Goal: Task Accomplishment & Management: Manage account settings

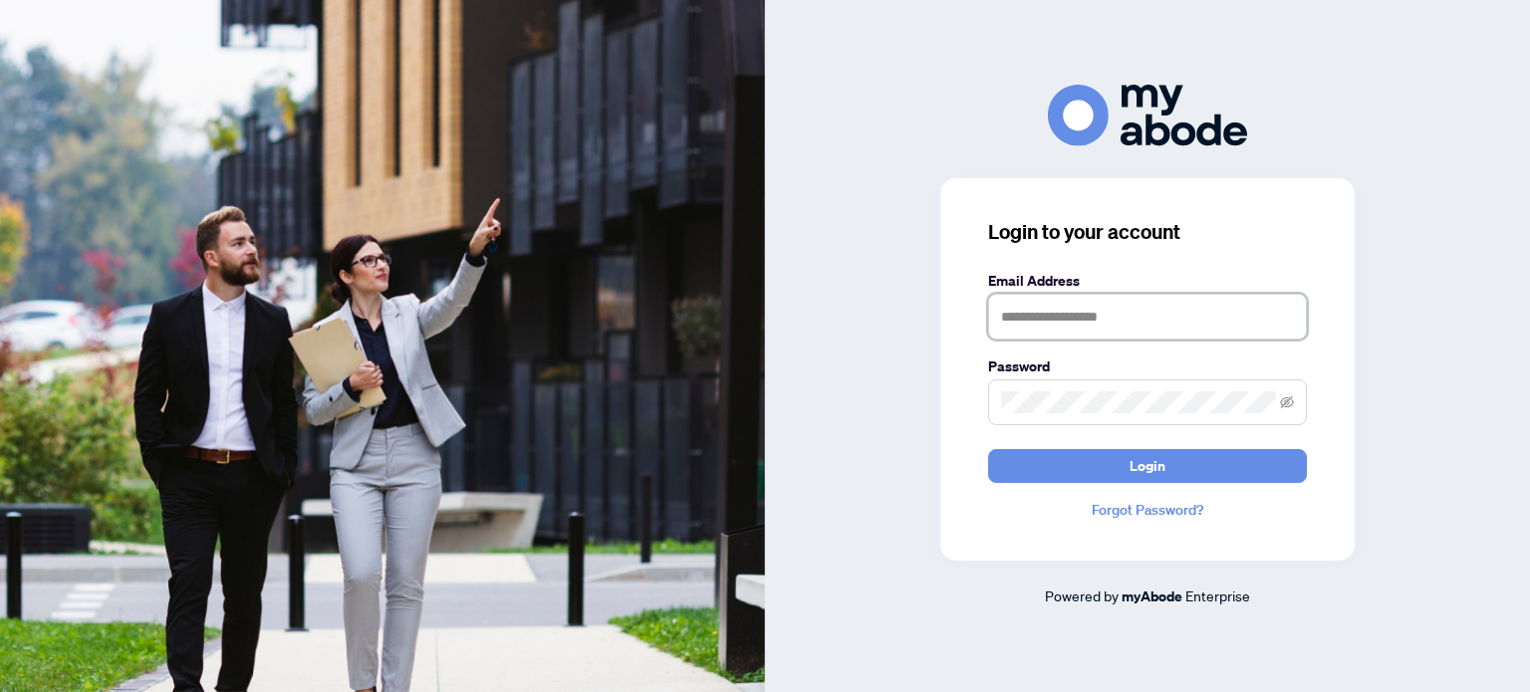
click at [1064, 326] on input "text" at bounding box center [1147, 317] width 319 height 46
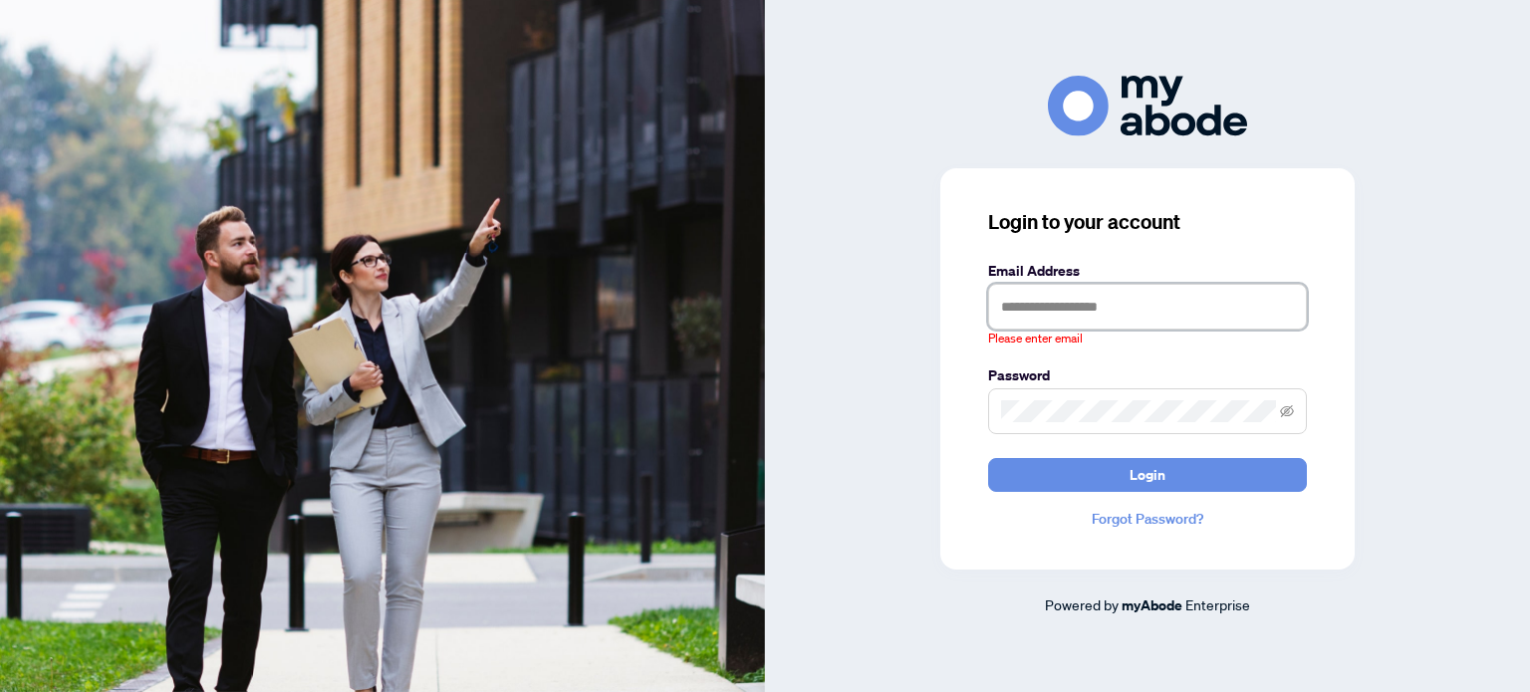
type input "**********"
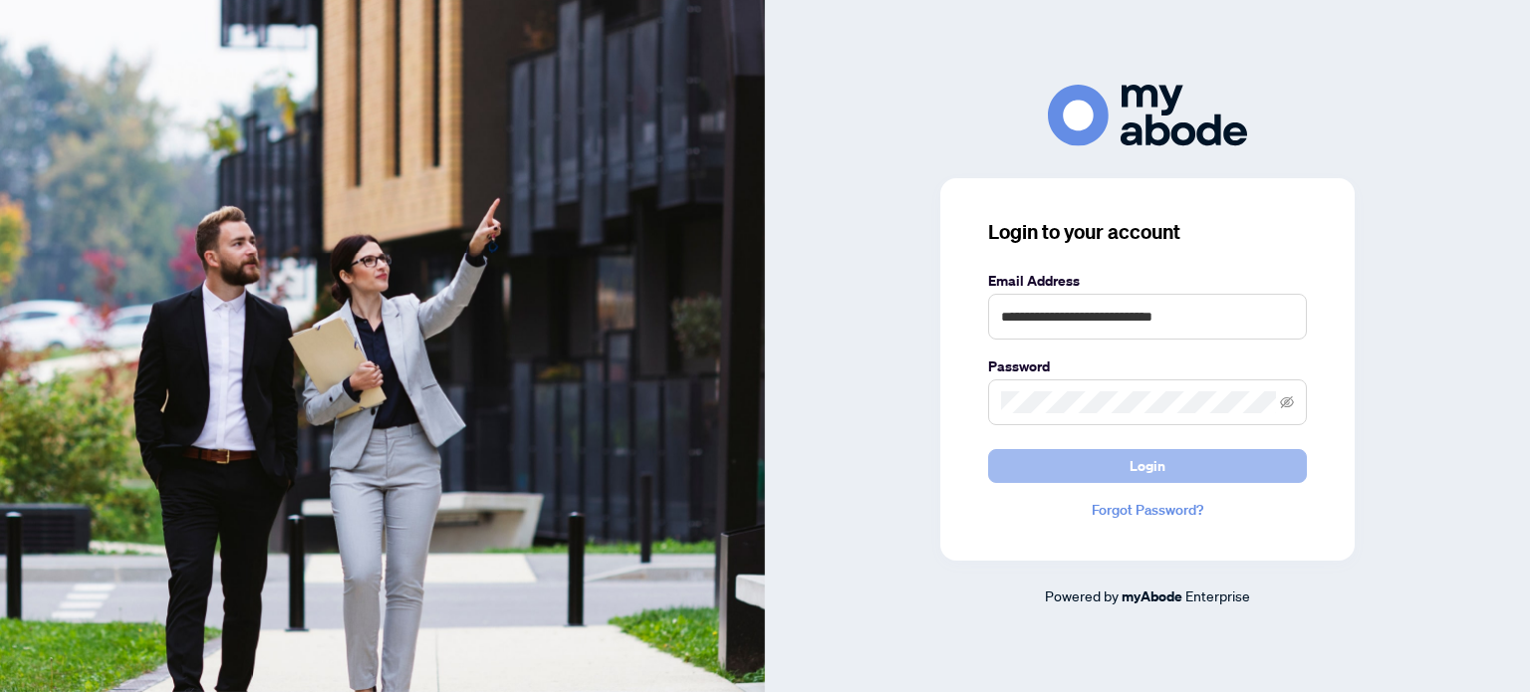
click at [1048, 476] on button "Login" at bounding box center [1147, 466] width 319 height 34
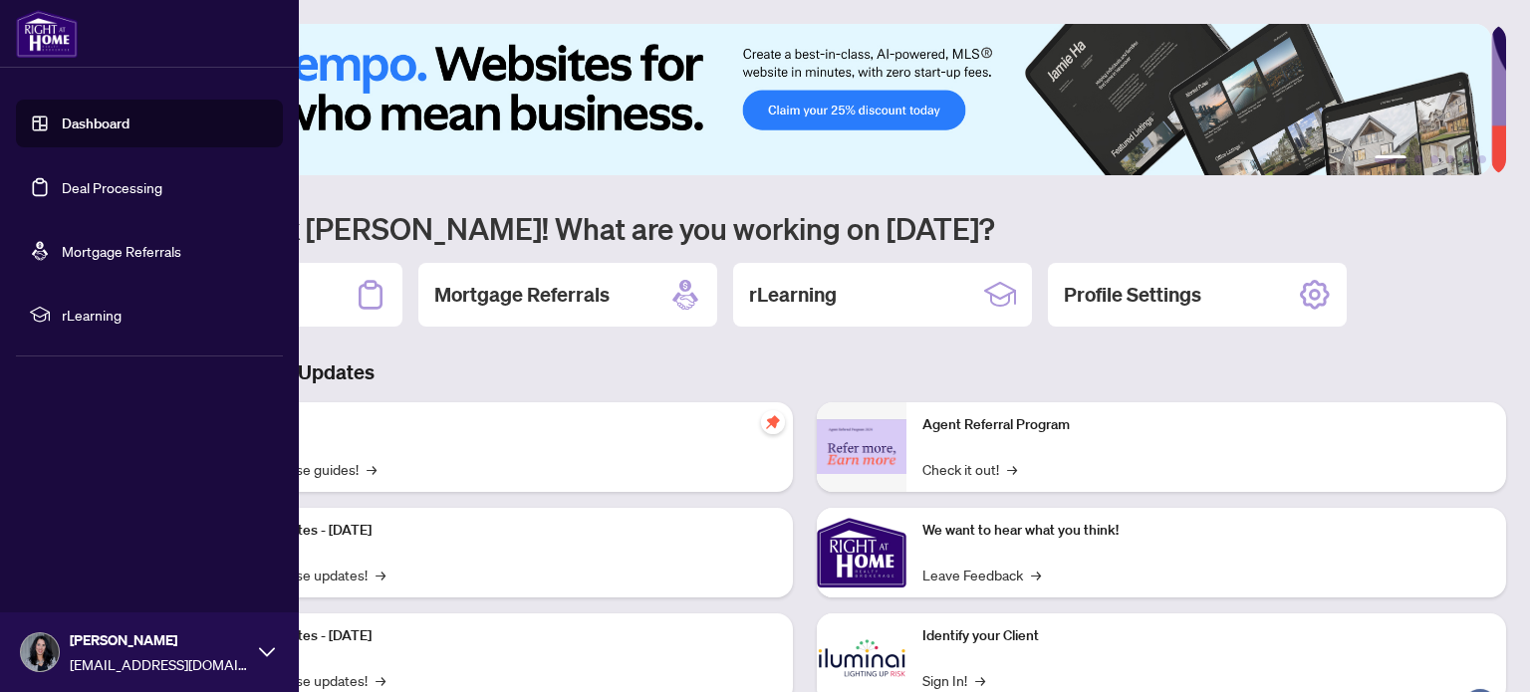
click at [64, 182] on link "Deal Processing" at bounding box center [112, 187] width 101 height 18
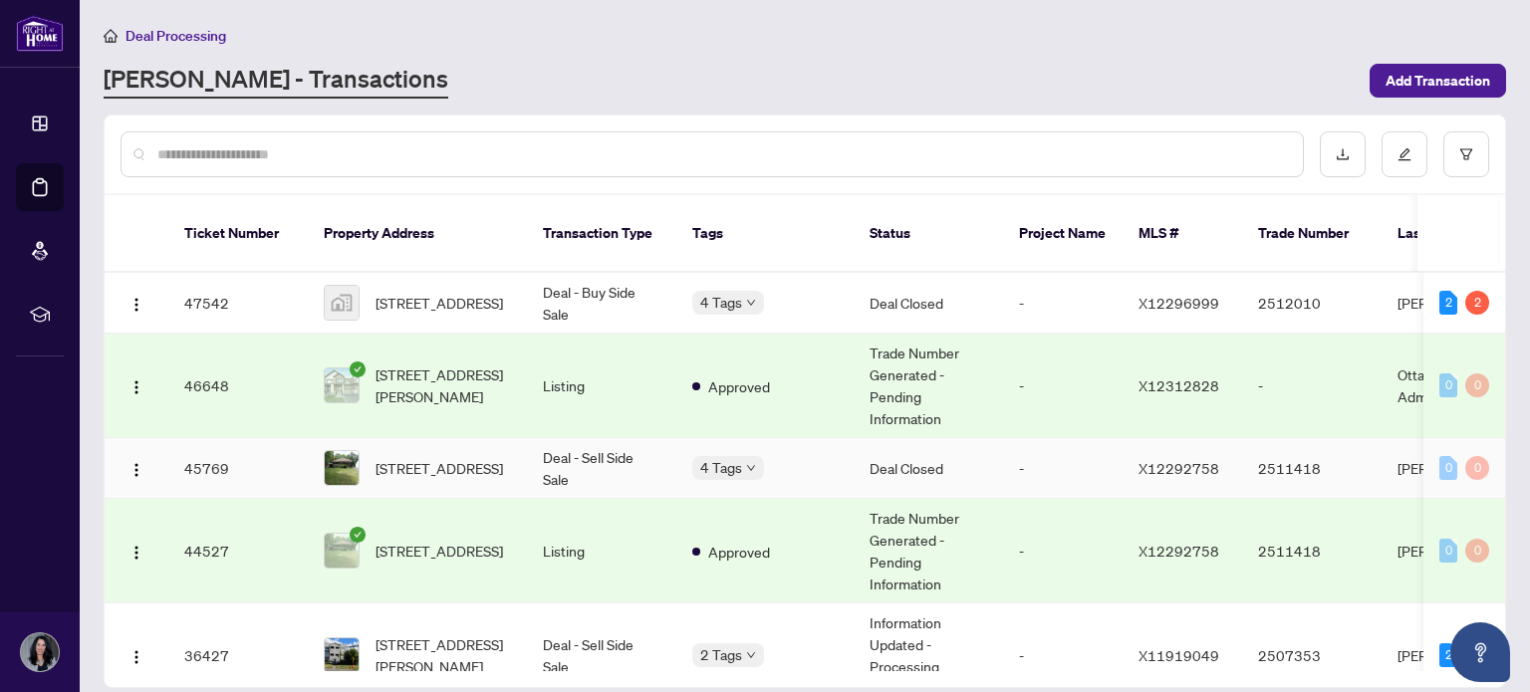
click at [989, 448] on td "Deal Closed" at bounding box center [927, 468] width 149 height 61
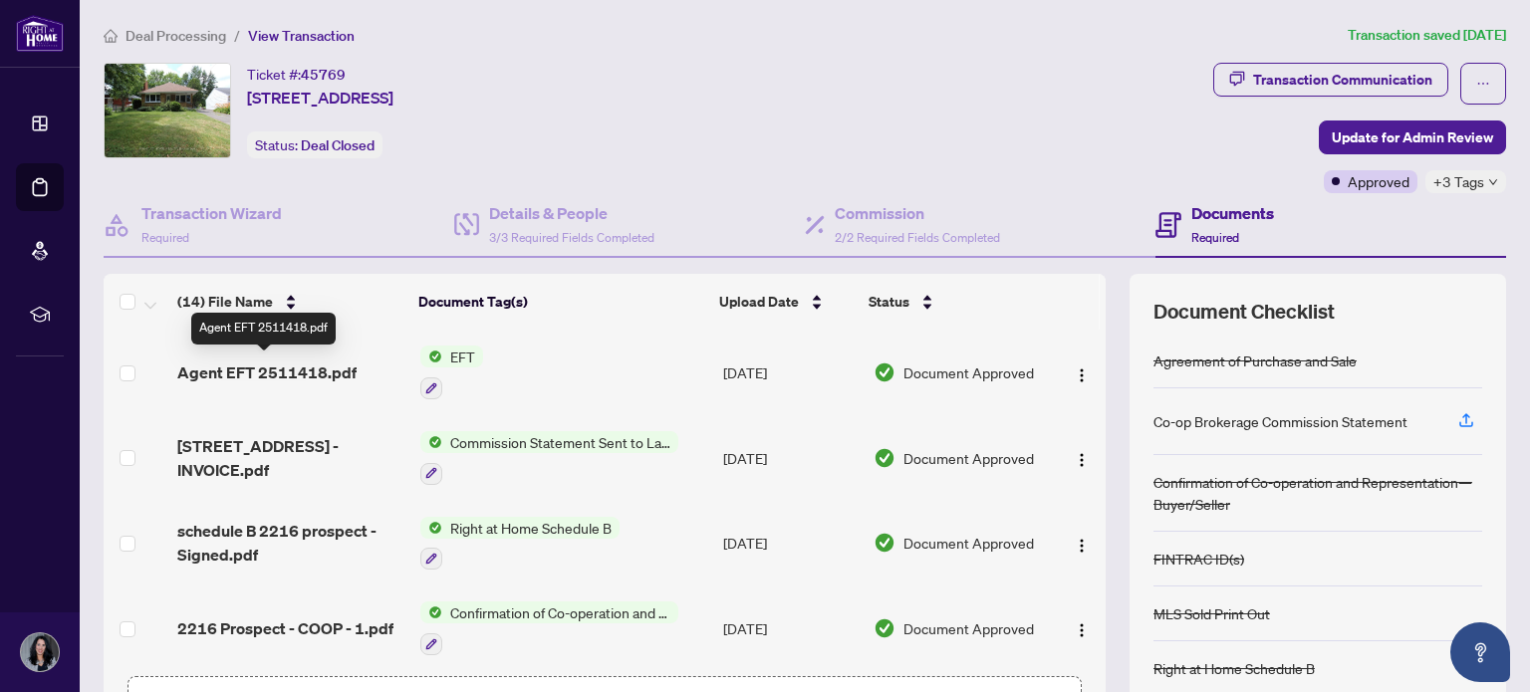
click at [258, 365] on span "Agent EFT 2511418.pdf" at bounding box center [266, 373] width 179 height 24
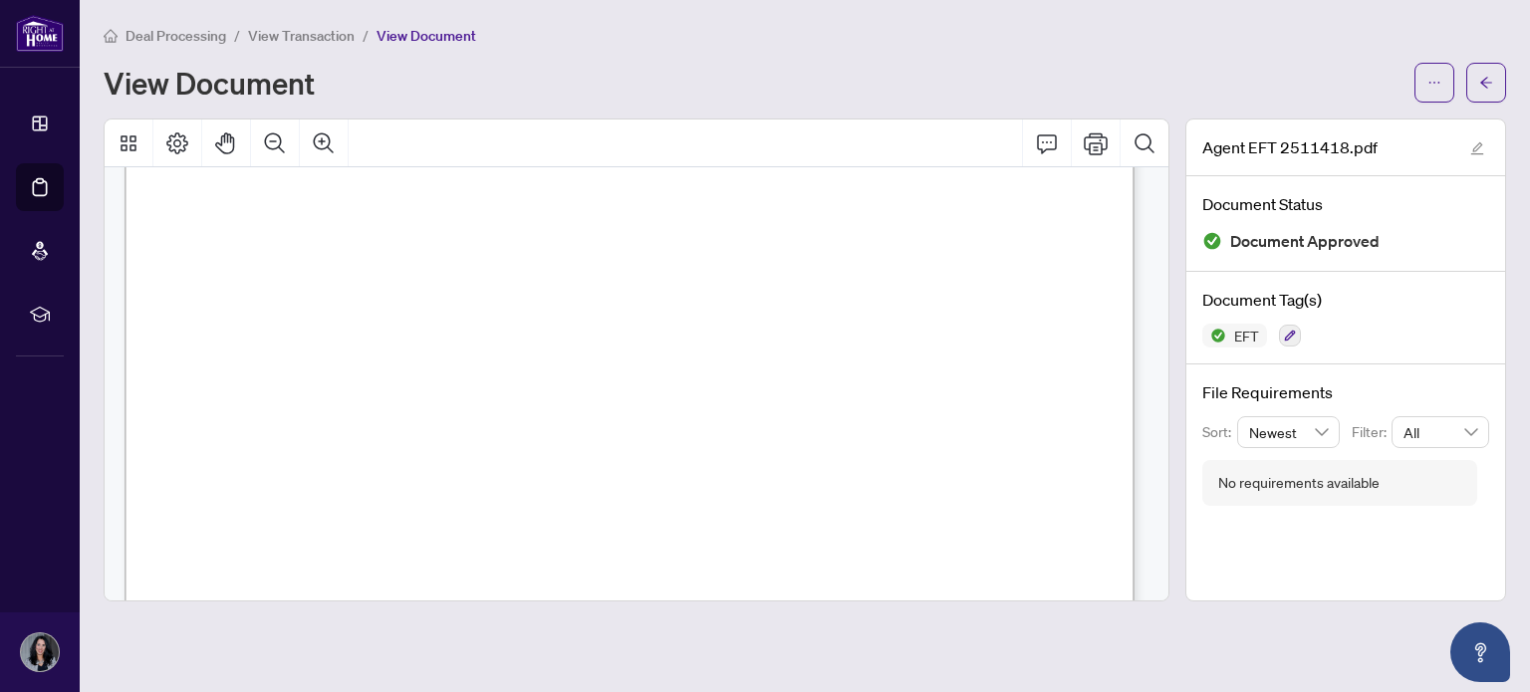
scroll to position [297, 0]
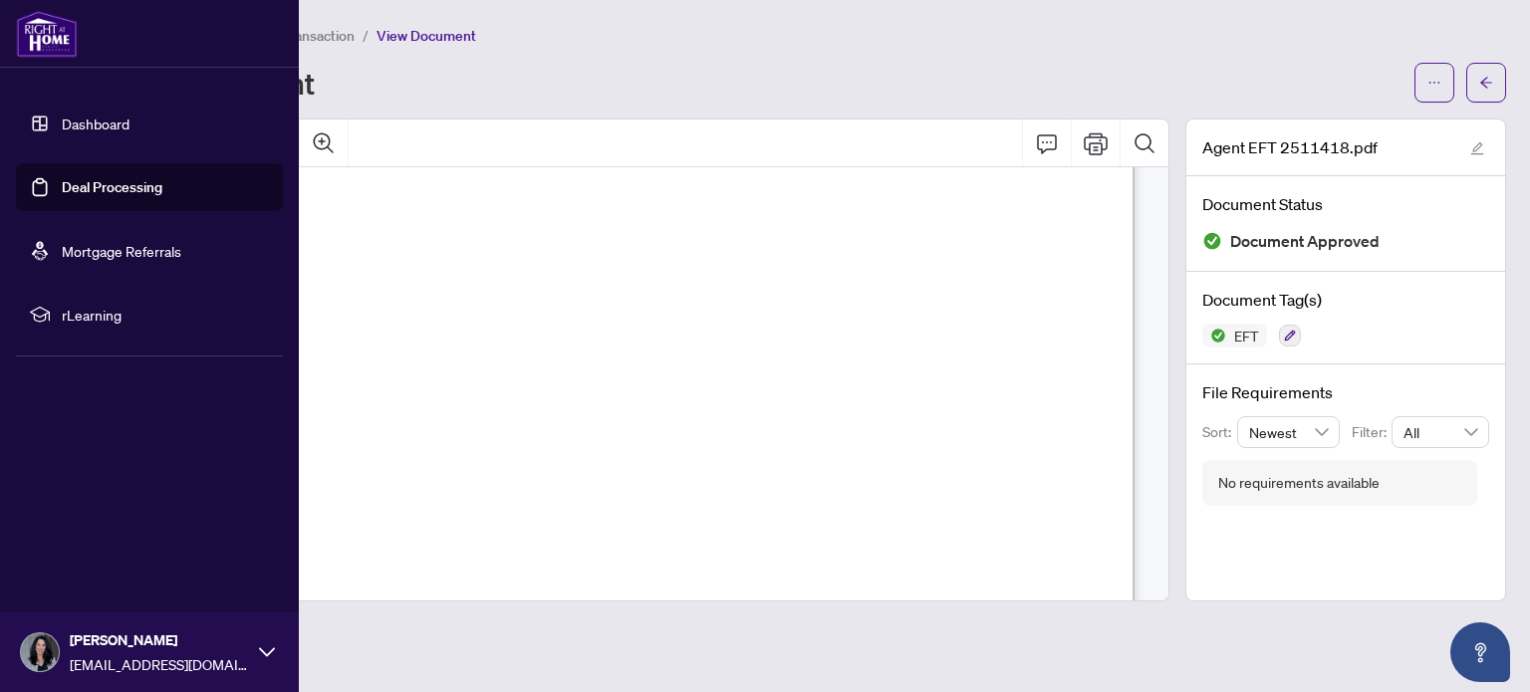
click at [62, 192] on link "Deal Processing" at bounding box center [112, 187] width 101 height 18
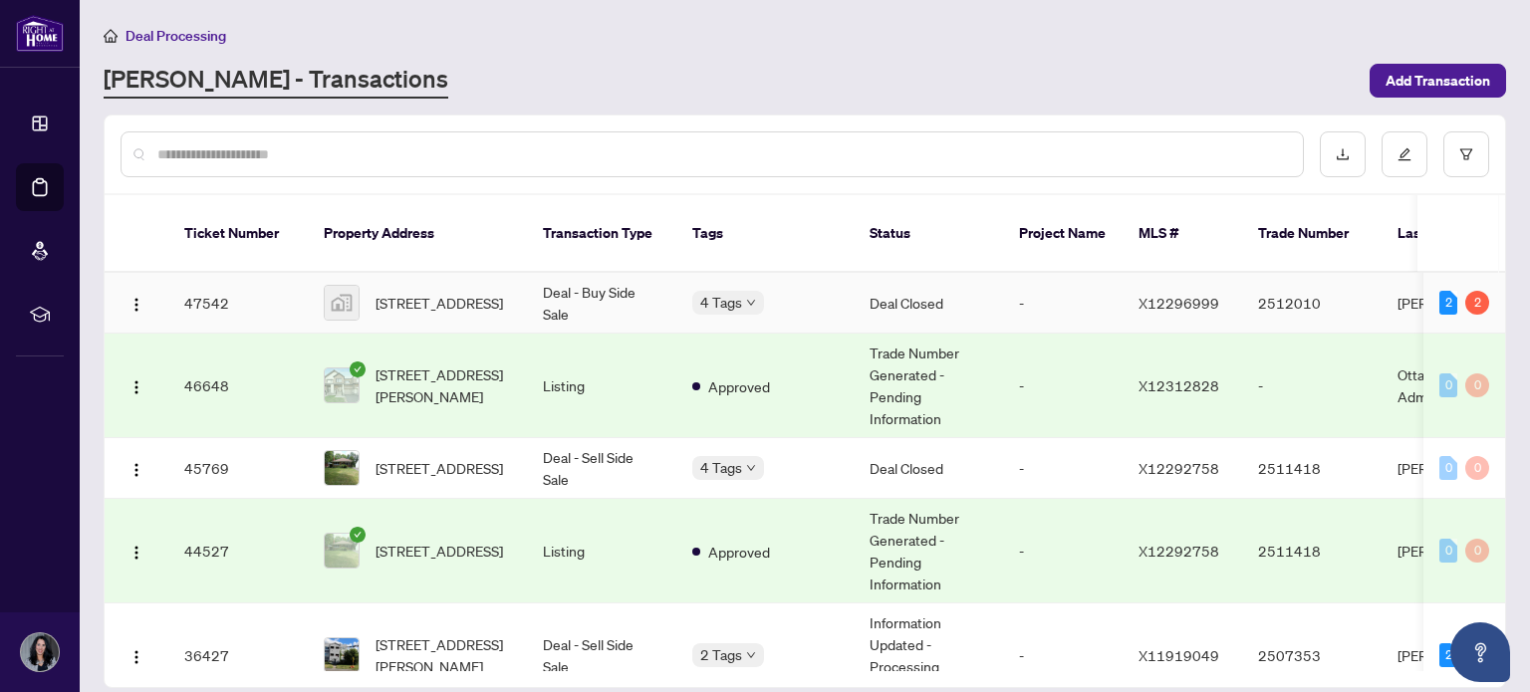
click at [587, 290] on td "Deal - Buy Side Sale" at bounding box center [601, 303] width 149 height 61
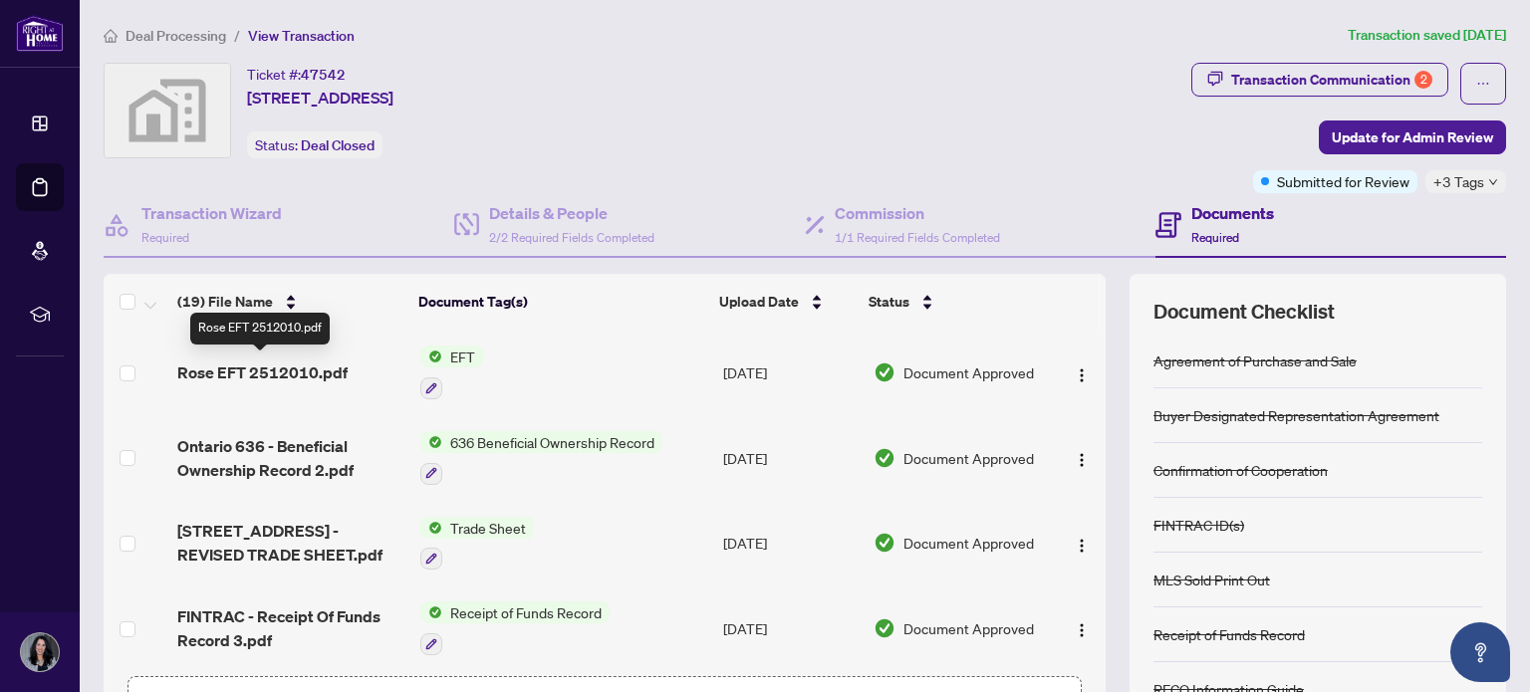
click at [320, 372] on span "Rose EFT 2512010.pdf" at bounding box center [262, 373] width 170 height 24
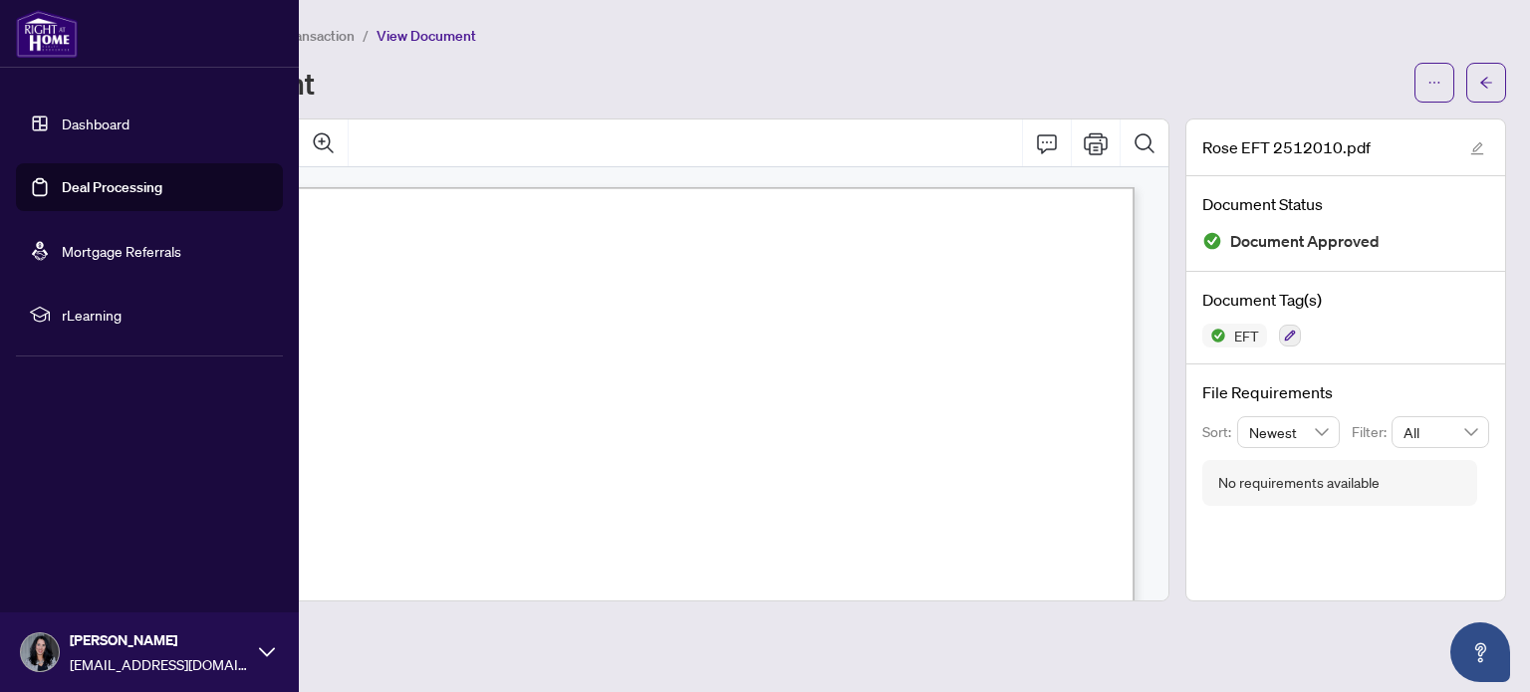
click at [62, 191] on link "Deal Processing" at bounding box center [112, 187] width 101 height 18
